Goal: Navigation & Orientation: Find specific page/section

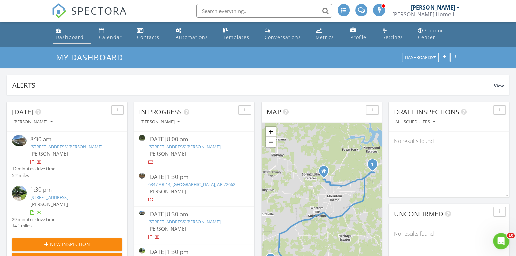
click at [75, 34] on div "Dashboard" at bounding box center [70, 37] width 28 height 6
click at [105, 36] on div "Calendar" at bounding box center [110, 37] width 23 height 6
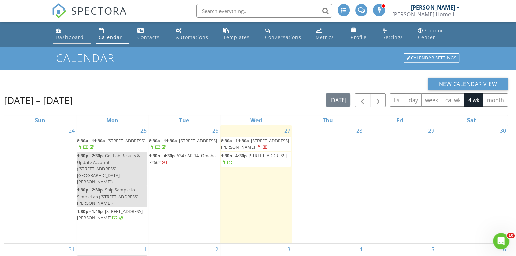
click at [76, 37] on div "Dashboard" at bounding box center [70, 37] width 28 height 6
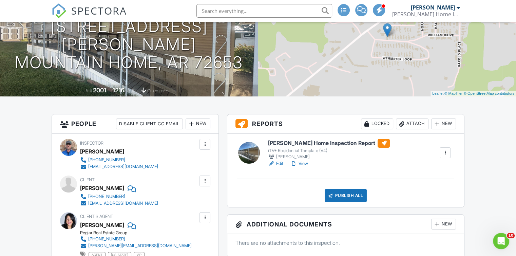
scroll to position [113, 0]
